Goal: Transaction & Acquisition: Purchase product/service

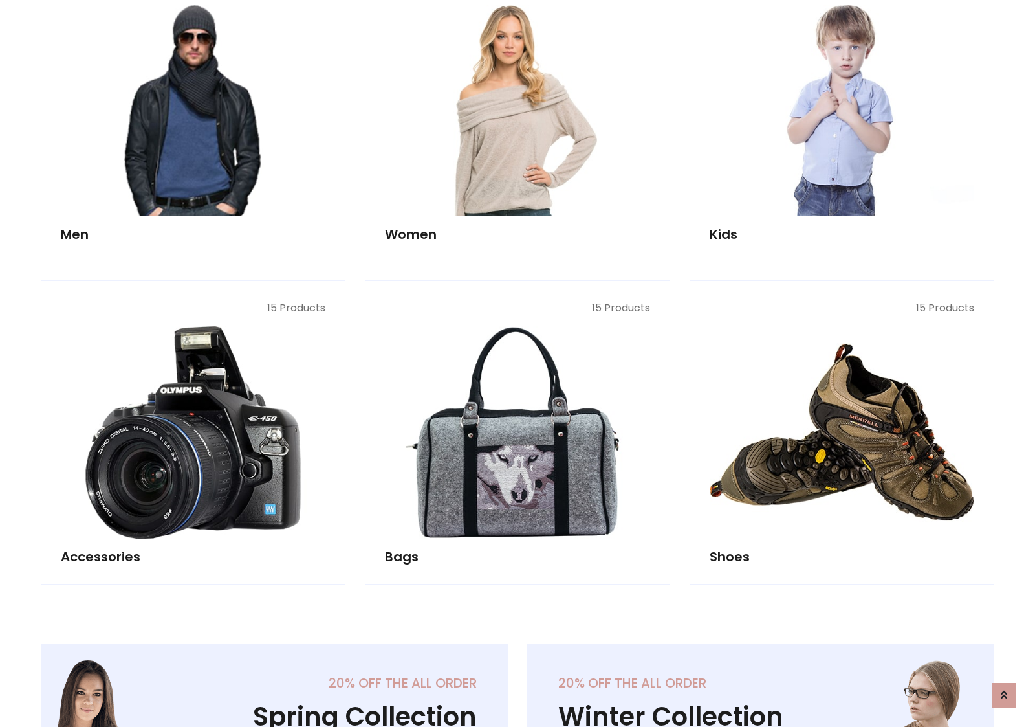
scroll to position [939, 0]
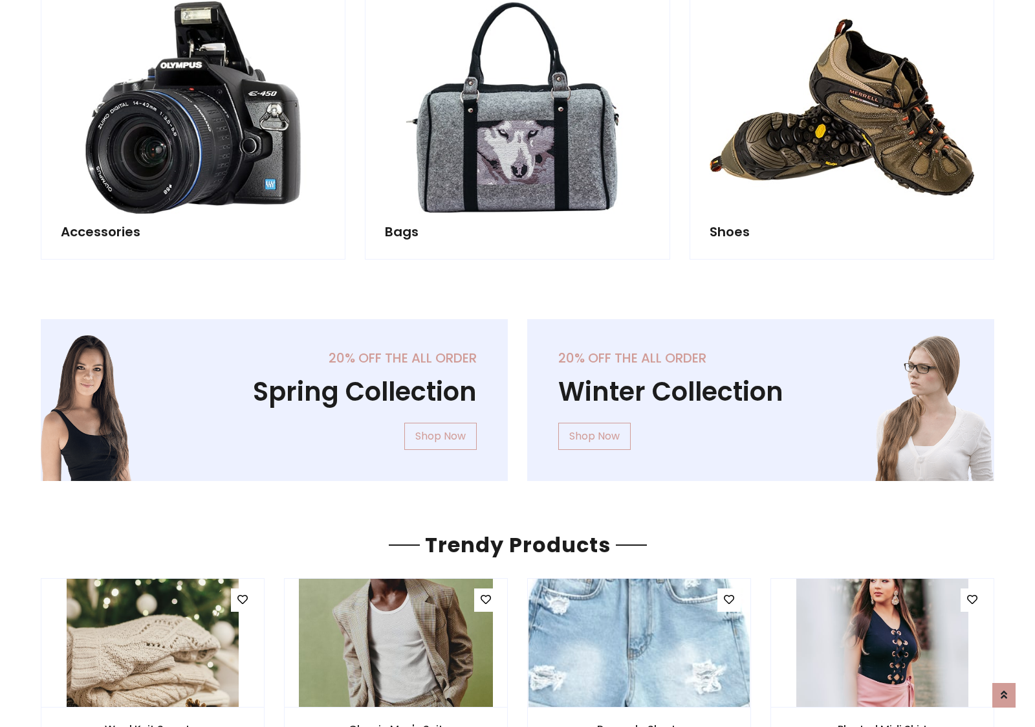
click at [518, 394] on div "20% off the all order Winter Collection Shop Now" at bounding box center [761, 410] width 487 height 182
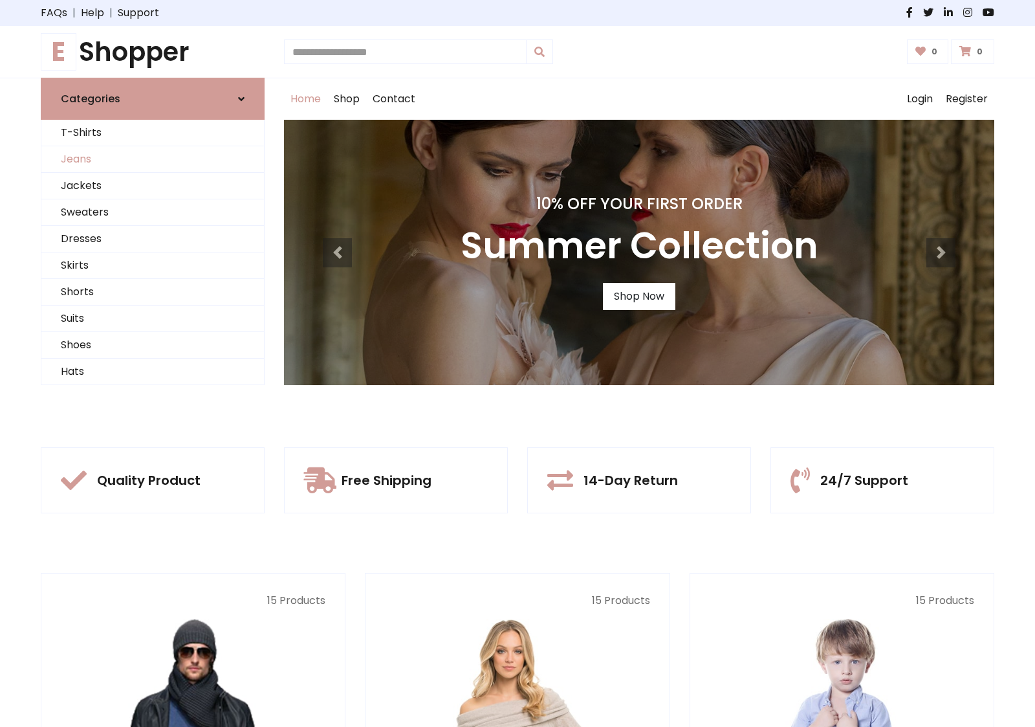
click at [153, 159] on link "Jeans" at bounding box center [152, 159] width 223 height 27
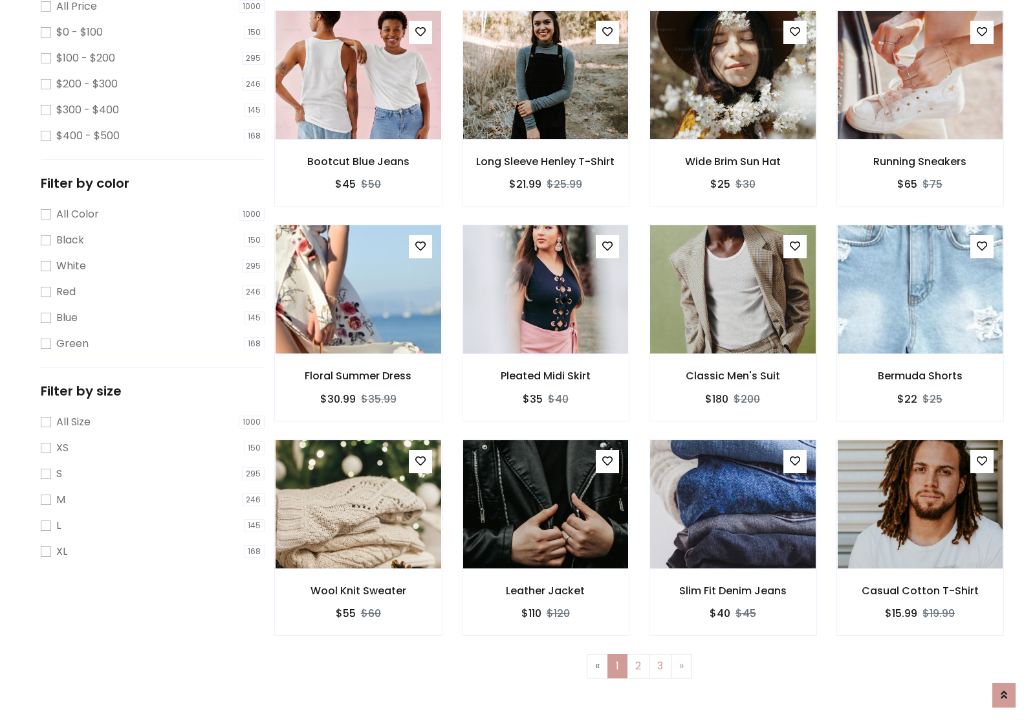
scroll to position [408, 0]
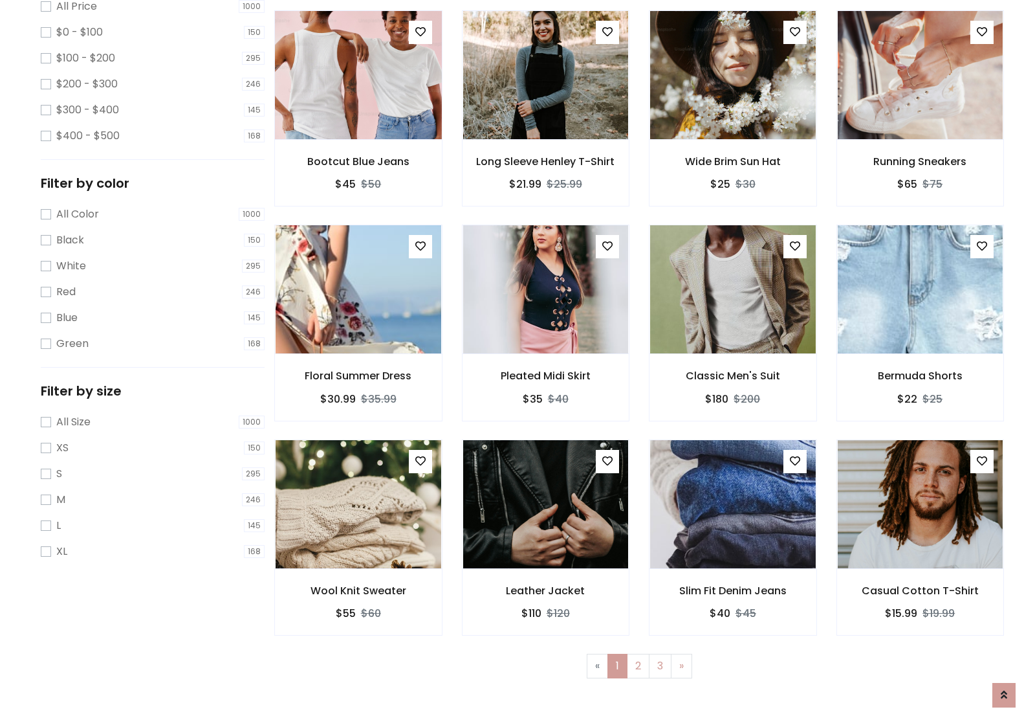
click at [358, 130] on img at bounding box center [358, 75] width 199 height 311
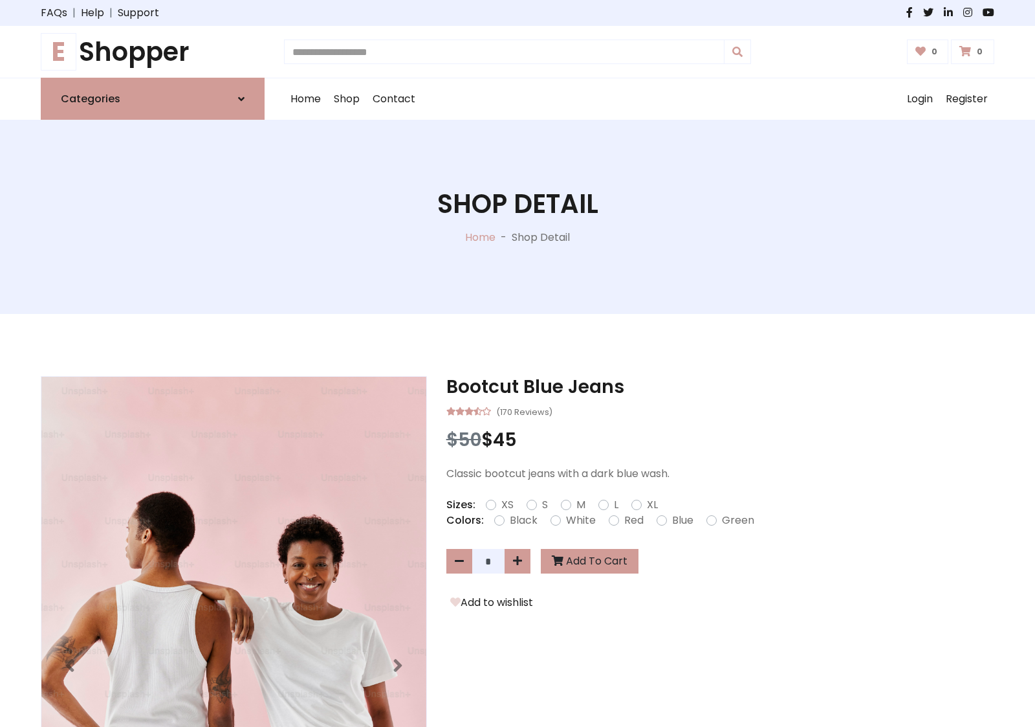
scroll to position [139, 0]
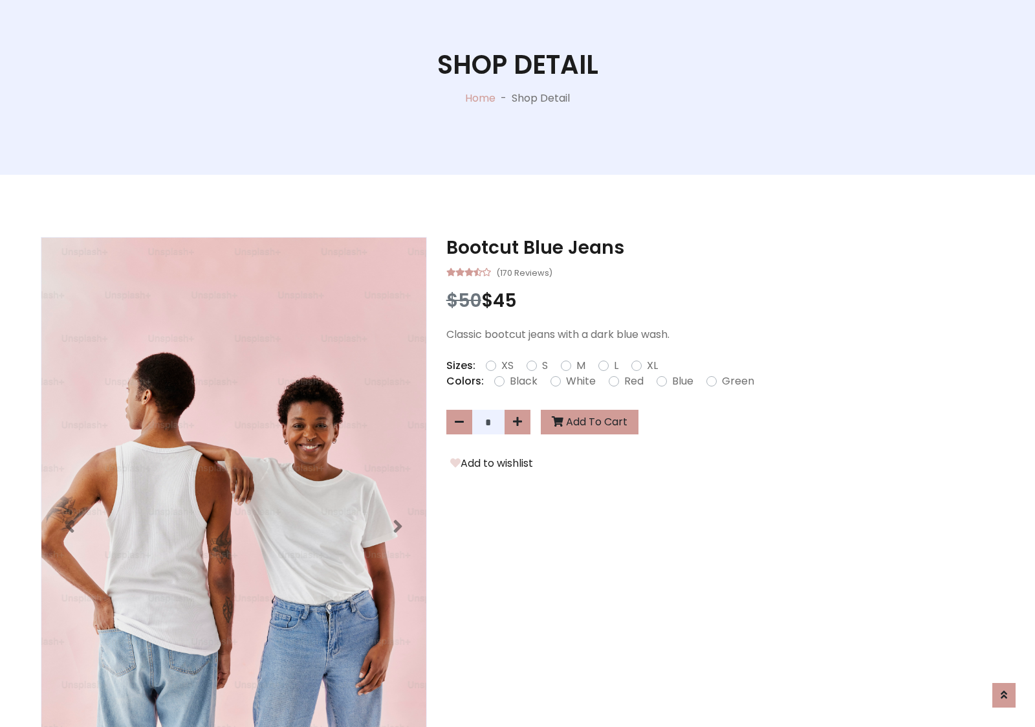
click at [632, 380] on label "Red" at bounding box center [633, 381] width 19 height 16
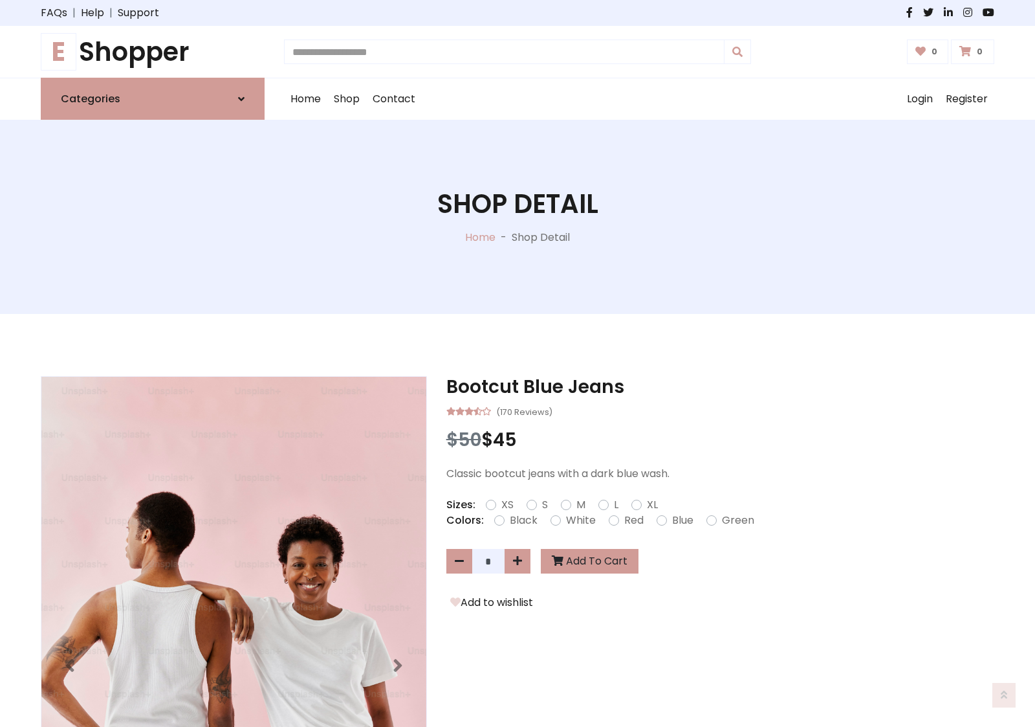
scroll to position [139, 0]
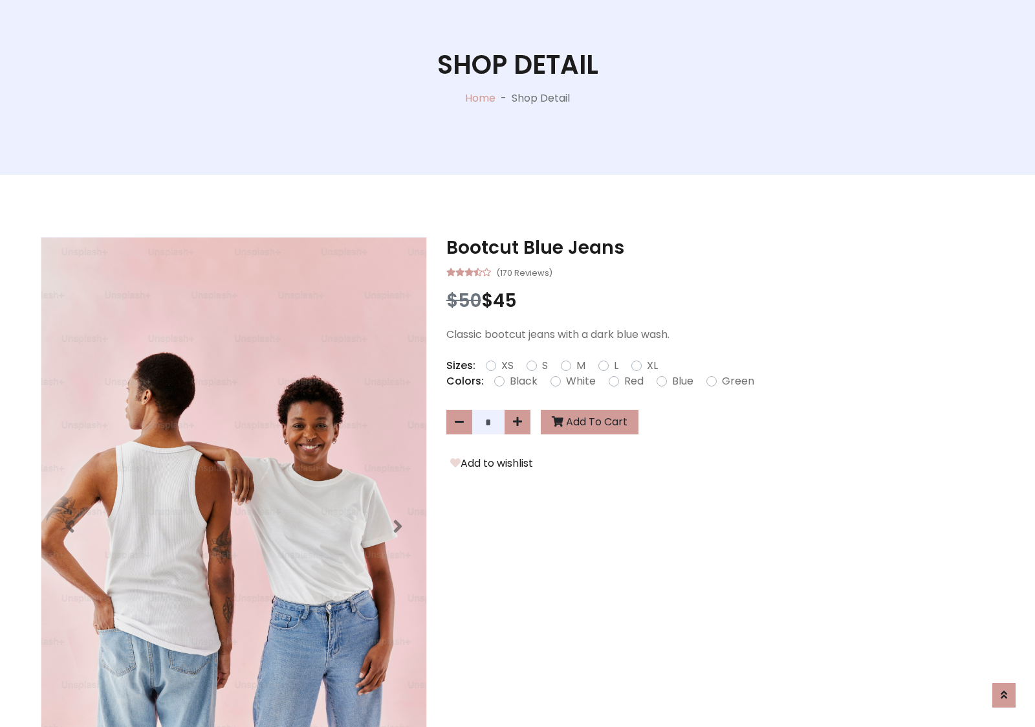
click at [518, 363] on form "XS S M L XL" at bounding box center [577, 366] width 182 height 16
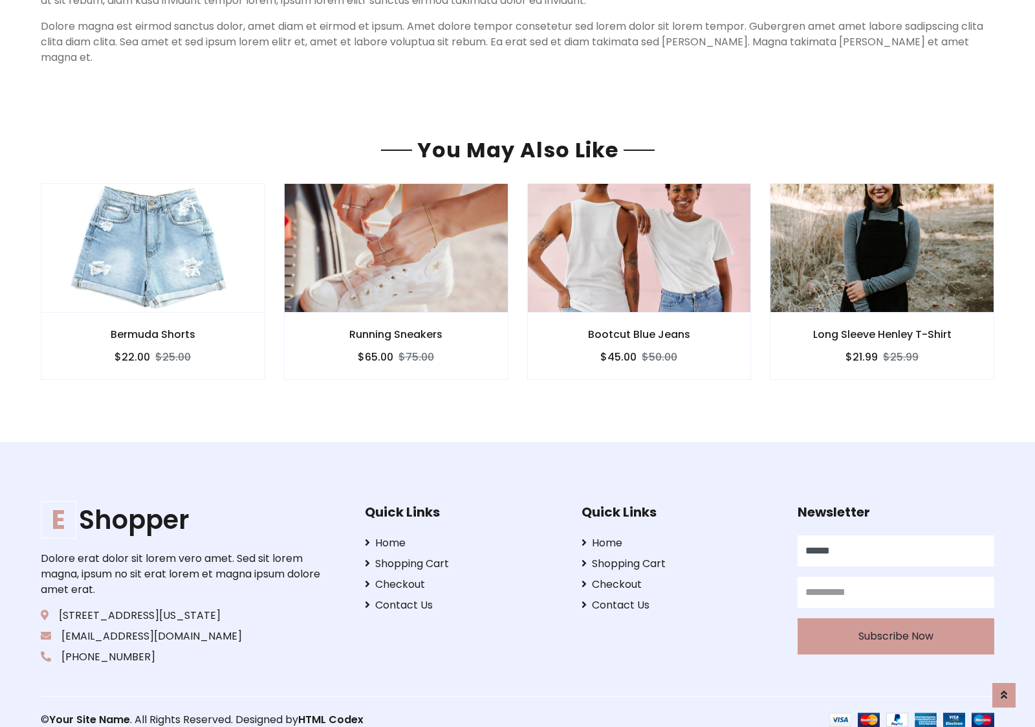
scroll to position [1110, 0]
type input "******"
type input "**********"
click at [895, 620] on button "Subscribe Now" at bounding box center [896, 636] width 197 height 36
